Goal: Task Accomplishment & Management: Manage account settings

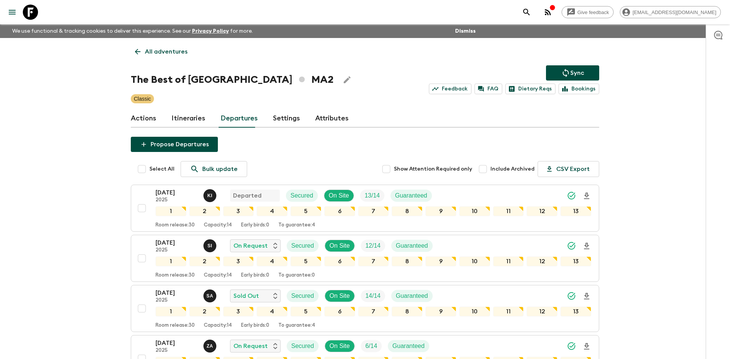
click at [157, 49] on p "All adventures" at bounding box center [166, 51] width 43 height 9
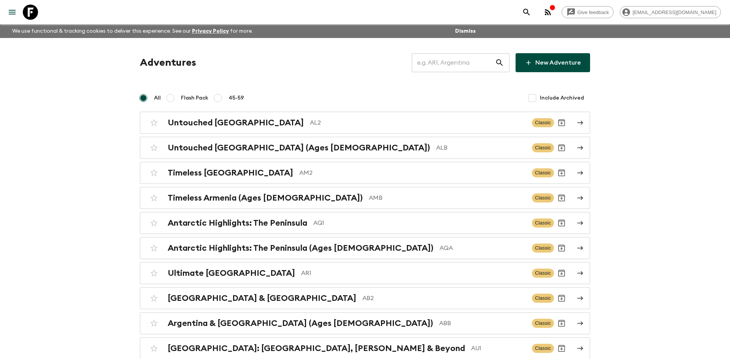
click at [454, 62] on input "text" at bounding box center [453, 62] width 83 height 21
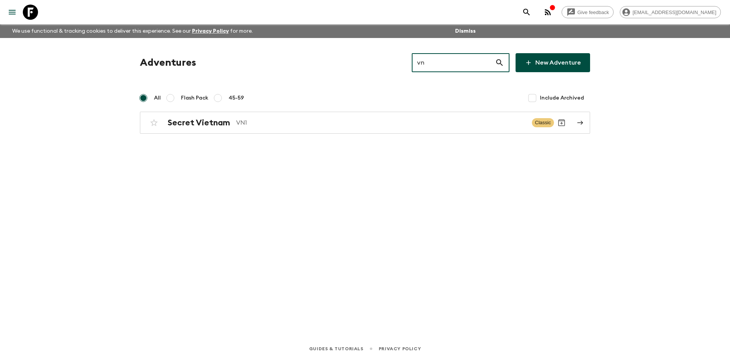
type input "vn1"
click at [264, 119] on p "VN1" at bounding box center [381, 122] width 290 height 9
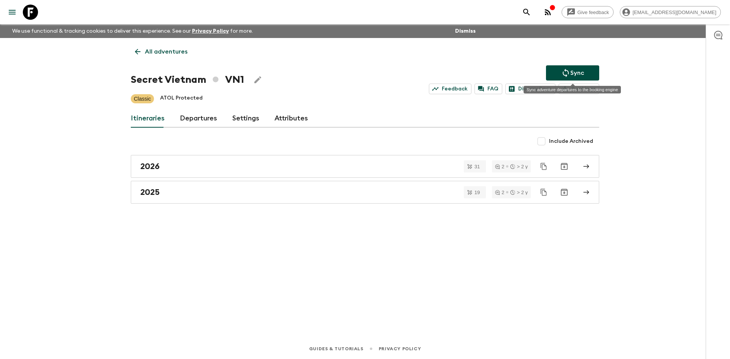
click at [584, 75] on button "Sync" at bounding box center [572, 72] width 53 height 15
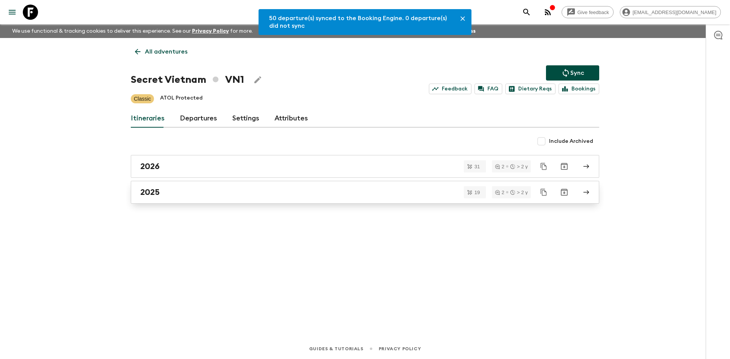
click at [218, 191] on div "2025" at bounding box center [357, 192] width 435 height 10
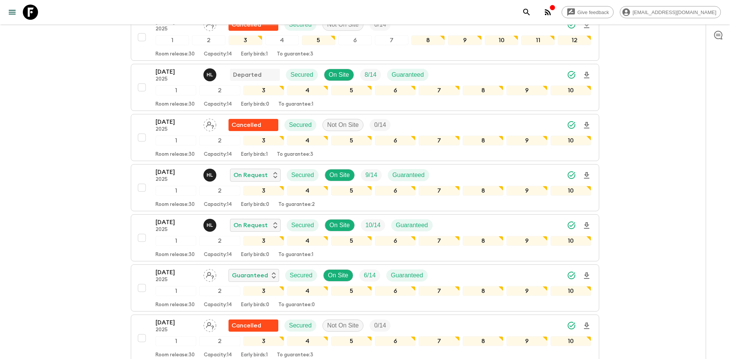
scroll to position [258, 0]
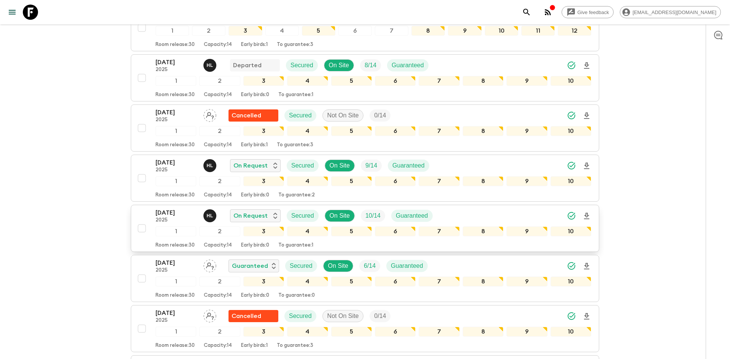
click at [543, 212] on div "[DATE] 2025 H L On Request Secured On Site 10 / 14 Guaranteed" at bounding box center [374, 215] width 436 height 15
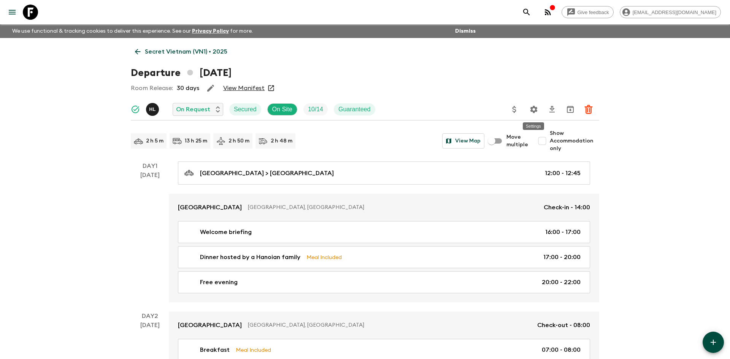
click at [533, 108] on icon "Settings" at bounding box center [533, 109] width 7 height 7
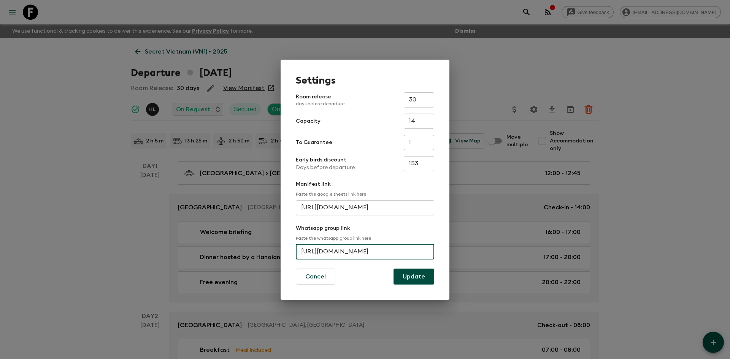
scroll to position [0, 50]
drag, startPoint x: 300, startPoint y: 252, endPoint x: 444, endPoint y: 246, distance: 143.8
click at [444, 246] on div "Settings Room release days before departure 30 ​ Capacity 14 ​ To Guarantee 1 ​…" at bounding box center [365, 180] width 169 height 240
click at [60, 103] on div "Settings Room release days before departure 30 ​ Capacity 14 ​ To Guarantee 1 ​…" at bounding box center [365, 179] width 730 height 359
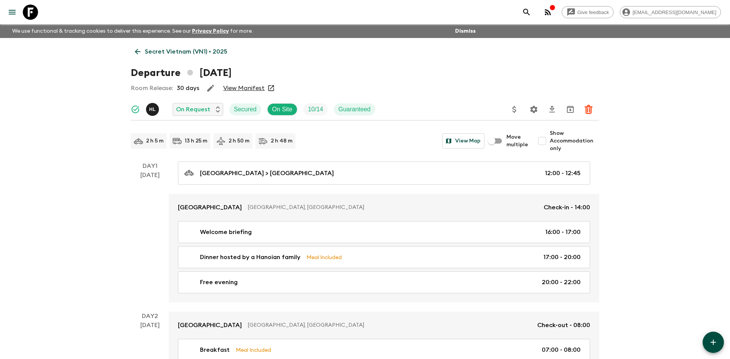
click at [200, 48] on p "Secret Vietnam (VN1) • 2025" at bounding box center [186, 51] width 83 height 9
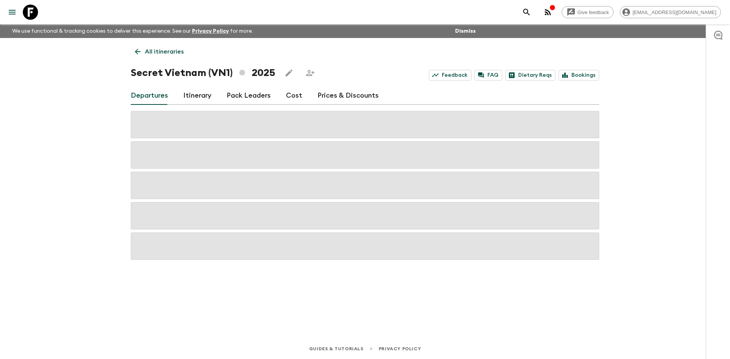
click at [163, 52] on p "All itineraries" at bounding box center [164, 51] width 39 height 9
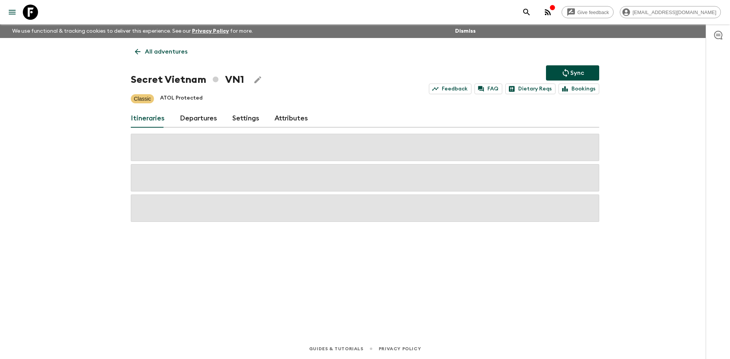
click at [163, 52] on p "All adventures" at bounding box center [166, 51] width 43 height 9
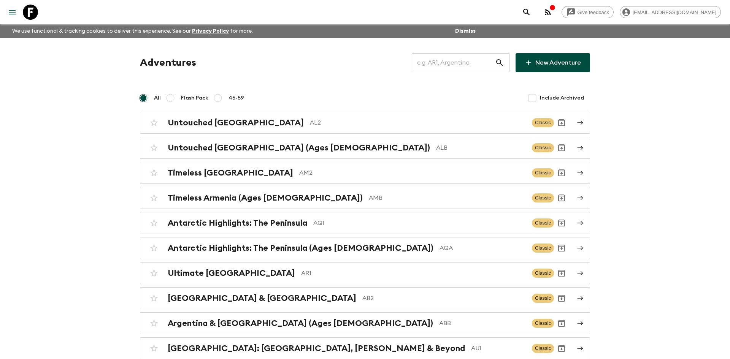
click at [445, 66] on input "text" at bounding box center [453, 62] width 83 height 21
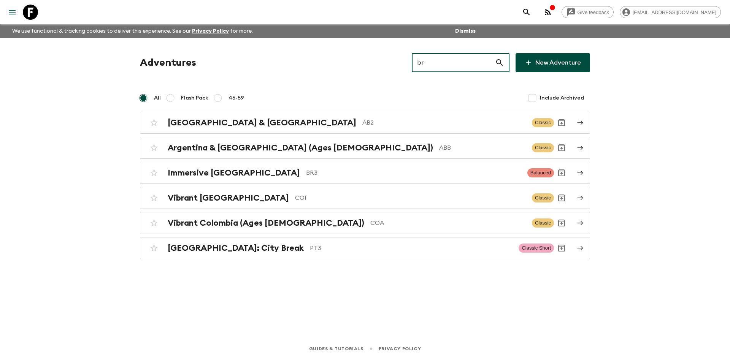
type input "br3"
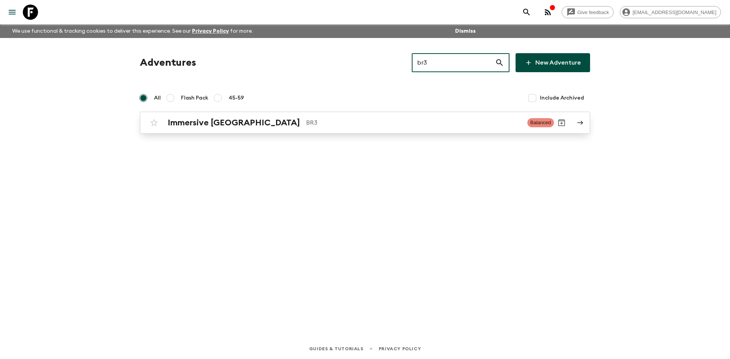
click at [346, 118] on p "BR3" at bounding box center [413, 122] width 215 height 9
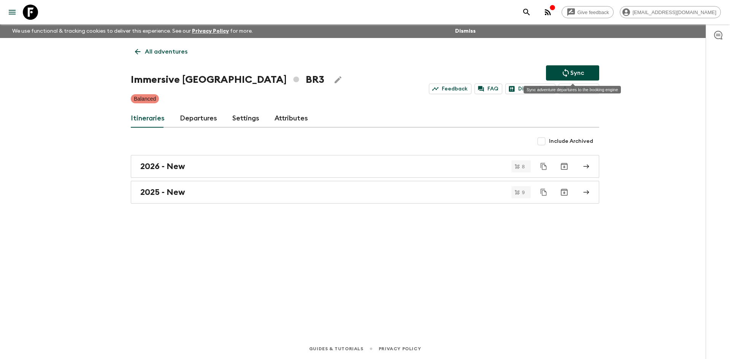
click at [570, 72] on p "Sync" at bounding box center [577, 72] width 14 height 9
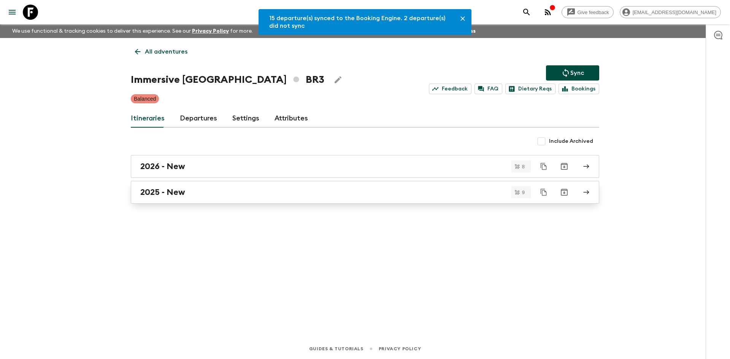
click at [254, 189] on div "2025 - New" at bounding box center [357, 192] width 435 height 10
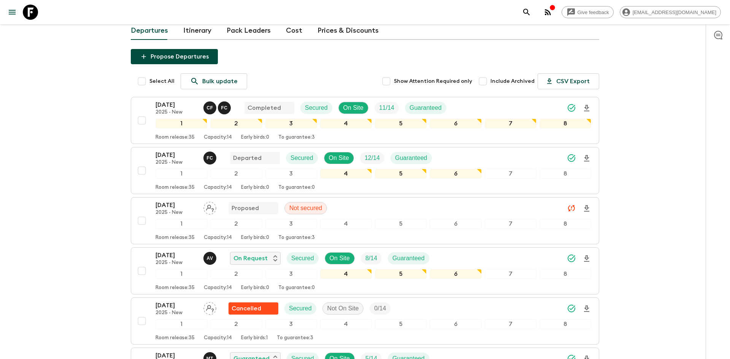
scroll to position [83, 0]
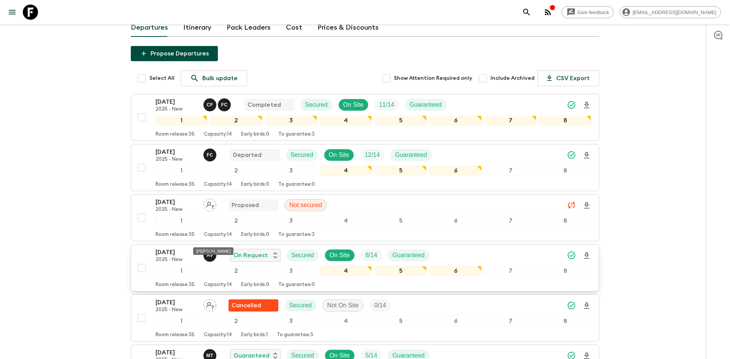
click at [211, 252] on p "A V" at bounding box center [210, 255] width 6 height 6
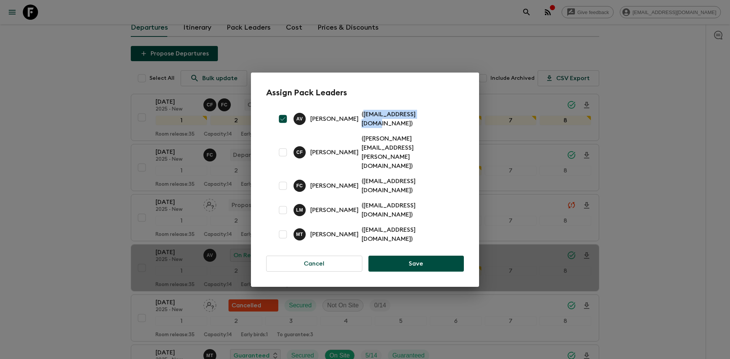
drag, startPoint x: 428, startPoint y: 134, endPoint x: 360, endPoint y: 135, distance: 67.3
click at [362, 128] on p "( [EMAIL_ADDRESS][DOMAIN_NAME] )" at bounding box center [408, 119] width 93 height 18
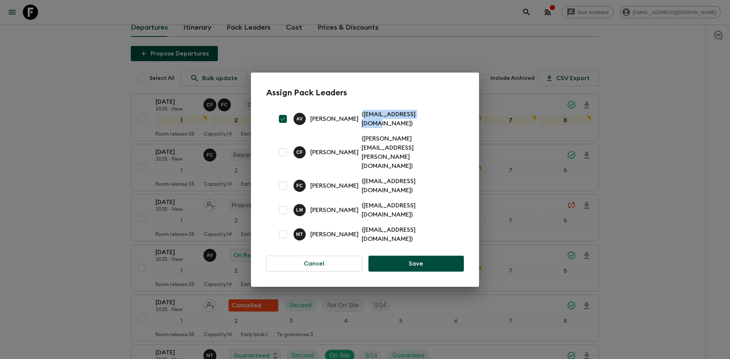
copy p "[EMAIL_ADDRESS][DOMAIN_NAME]"
click at [81, 129] on div "Assign Pack Leaders A V [PERSON_NAME] ( [EMAIL_ADDRESS][DOMAIN_NAME] ) C F [PER…" at bounding box center [365, 179] width 730 height 359
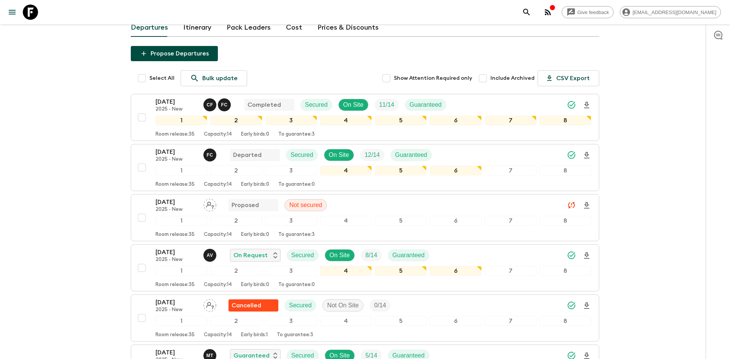
scroll to position [0, 0]
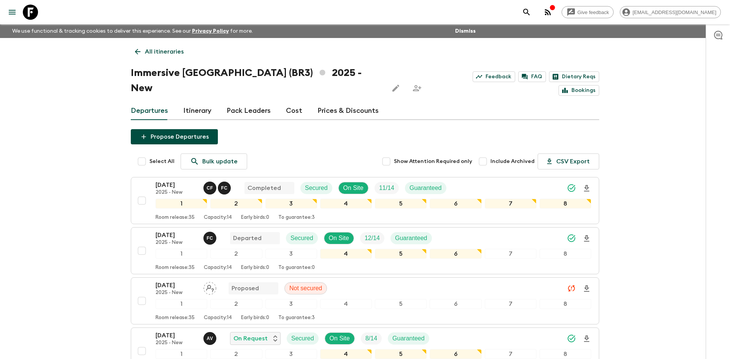
click at [148, 57] on link "All itineraries" at bounding box center [159, 51] width 57 height 15
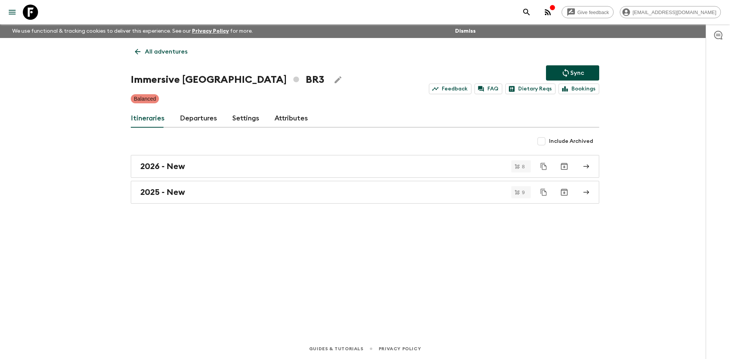
click at [148, 57] on link "All adventures" at bounding box center [161, 51] width 61 height 15
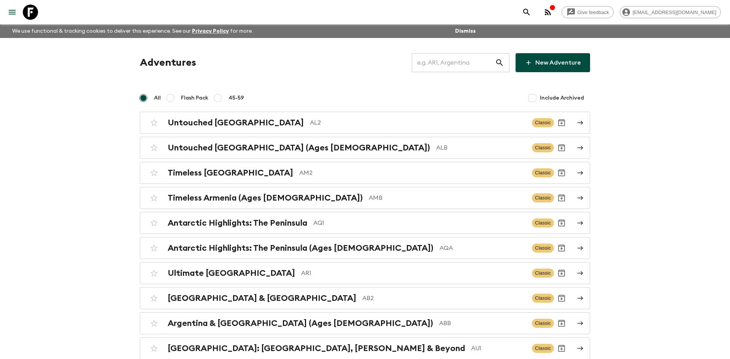
click at [446, 65] on input "text" at bounding box center [453, 62] width 83 height 21
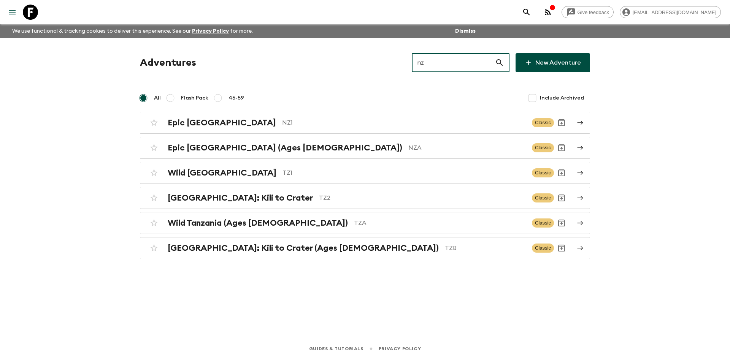
type input "nz1"
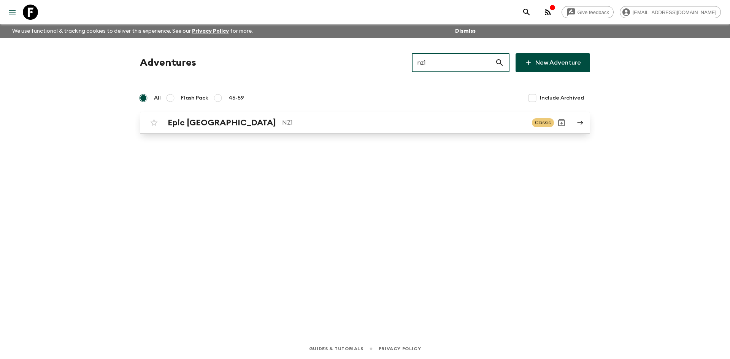
click at [317, 123] on p "NZ1" at bounding box center [404, 122] width 244 height 9
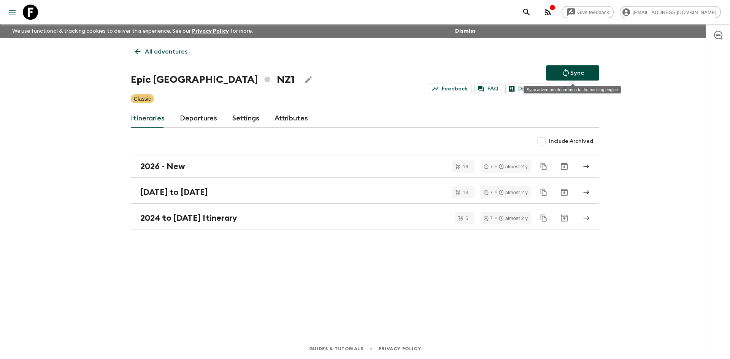
click at [563, 68] on button "Sync" at bounding box center [572, 72] width 53 height 15
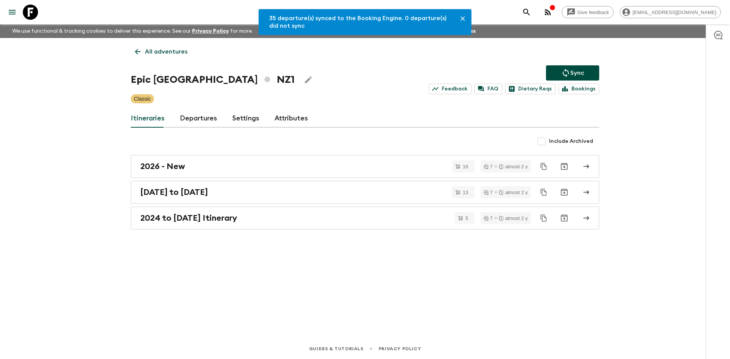
click at [210, 117] on link "Departures" at bounding box center [198, 119] width 37 height 18
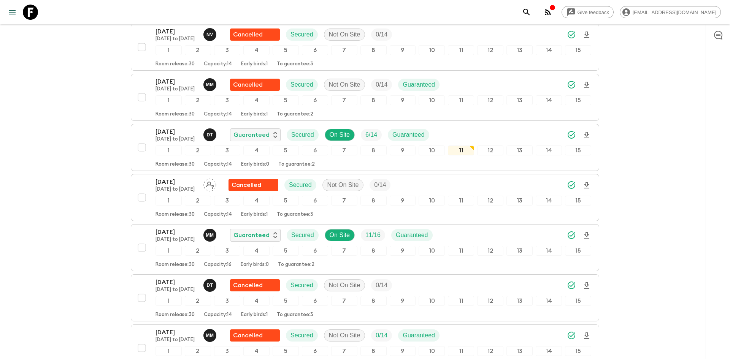
scroll to position [617, 0]
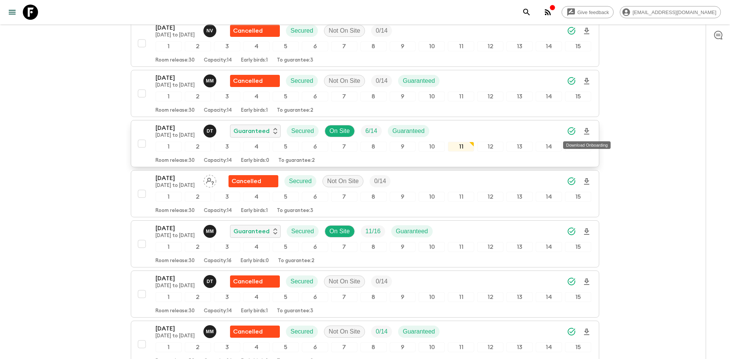
click at [590, 132] on icon "Download Onboarding" at bounding box center [586, 131] width 9 height 9
